Goal: Communication & Community: Share content

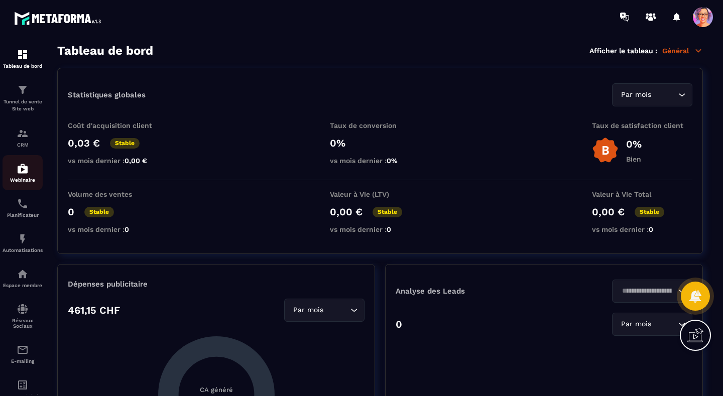
click at [23, 169] on img at bounding box center [23, 169] width 12 height 12
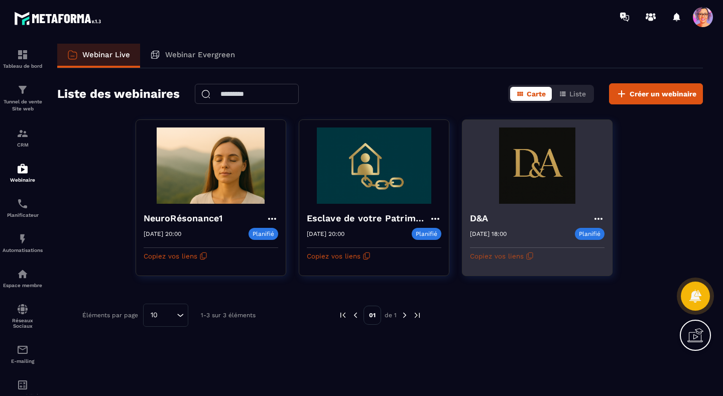
click at [528, 256] on icon "button" at bounding box center [530, 256] width 8 height 8
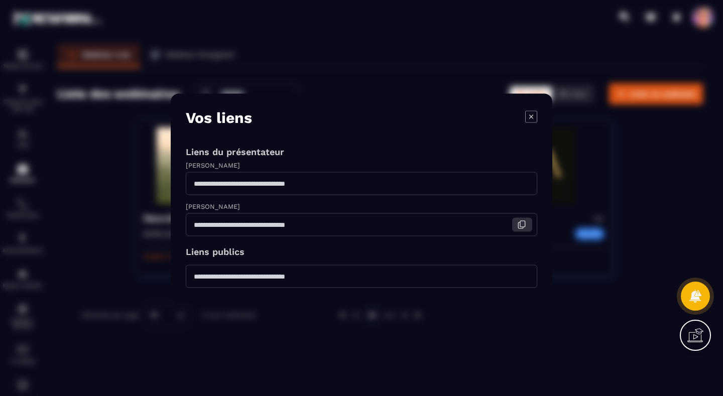
click at [522, 226] on icon "Modal window" at bounding box center [521, 224] width 9 height 9
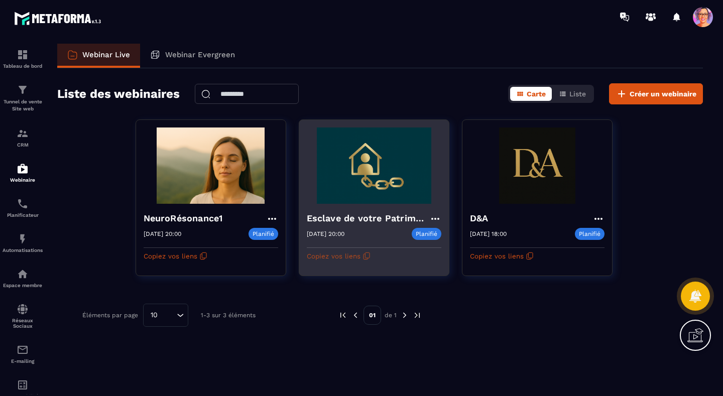
click at [366, 257] on icon "button" at bounding box center [366, 256] width 8 height 8
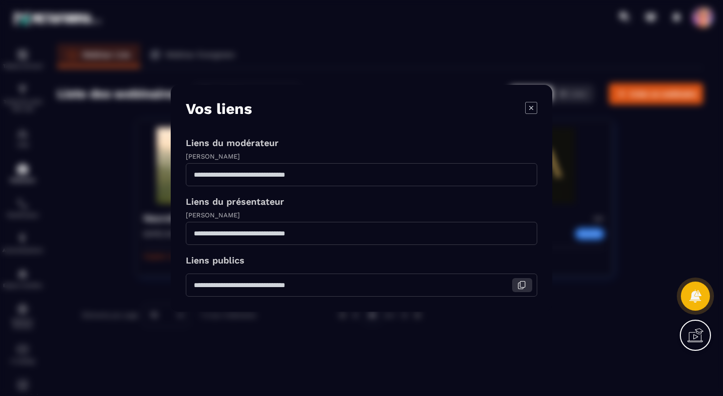
click at [521, 286] on icon "Modal window" at bounding box center [521, 285] width 9 height 9
click at [523, 286] on icon "Modal window" at bounding box center [521, 285] width 9 height 9
click at [530, 109] on icon "Modal window" at bounding box center [531, 107] width 4 height 4
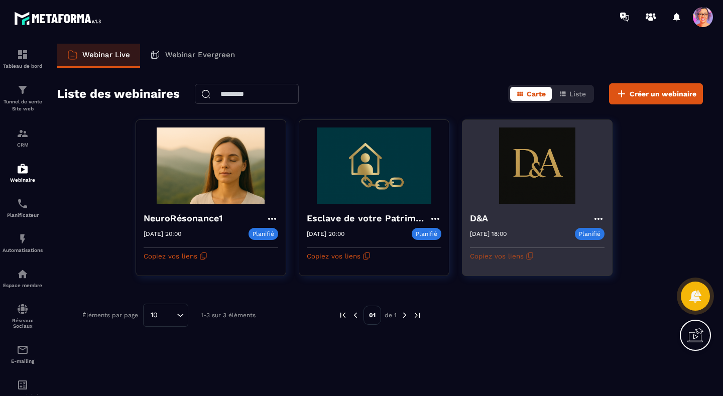
click at [528, 255] on icon "button" at bounding box center [530, 256] width 8 height 8
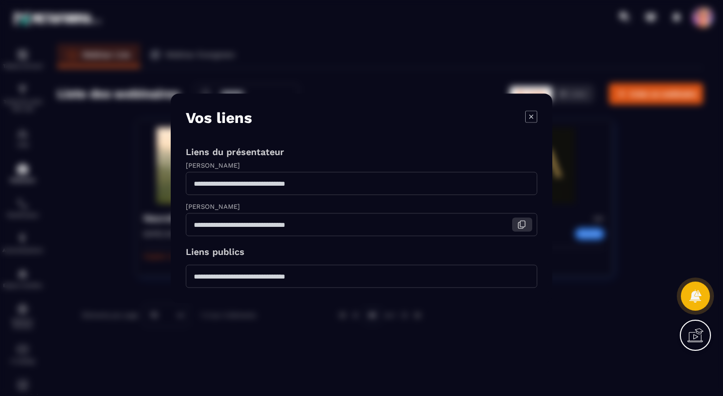
click at [520, 224] on icon "Modal window" at bounding box center [522, 224] width 5 height 6
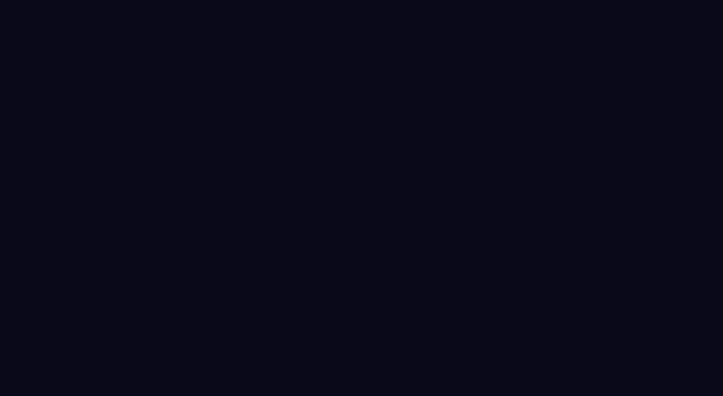
click at [507, 105] on html "EN BR DE HI JA ES" at bounding box center [361, 198] width 723 height 396
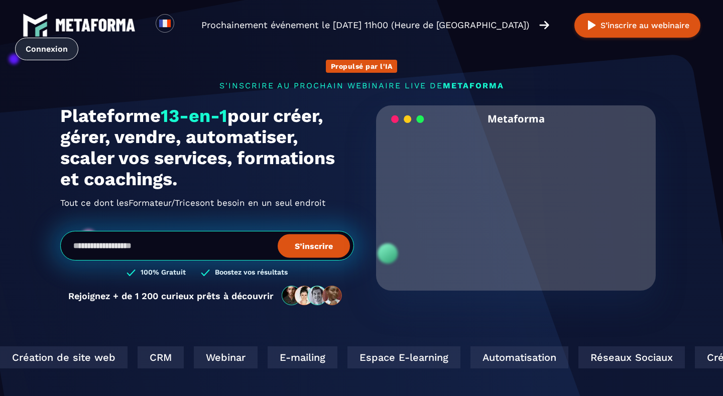
click at [46, 53] on link "Connexion" at bounding box center [46, 49] width 63 height 23
